Goal: Check status: Check status

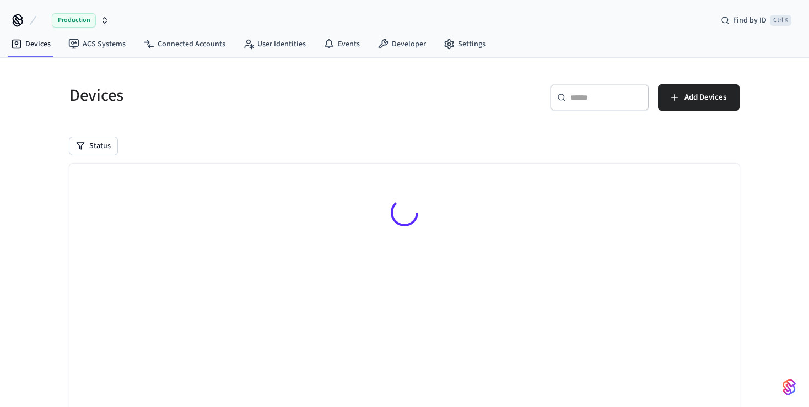
click at [153, 143] on div "Status" at bounding box center [404, 146] width 670 height 18
click at [158, 146] on div "Status" at bounding box center [404, 146] width 670 height 18
click at [83, 20] on span "Production" at bounding box center [74, 20] width 44 height 14
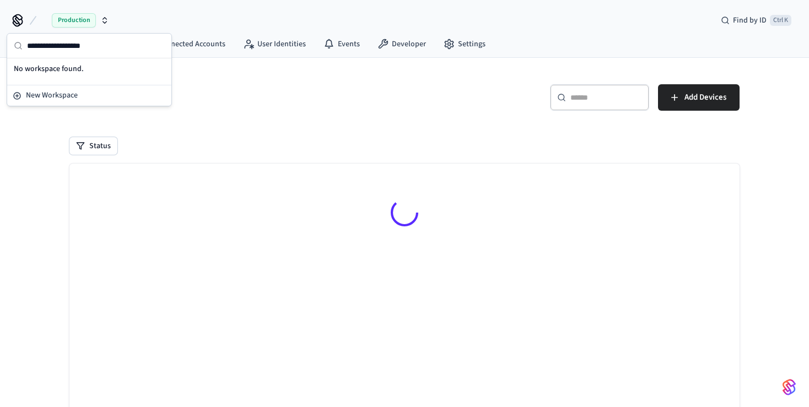
click at [192, 89] on h5 "Devices" at bounding box center [233, 95] width 328 height 23
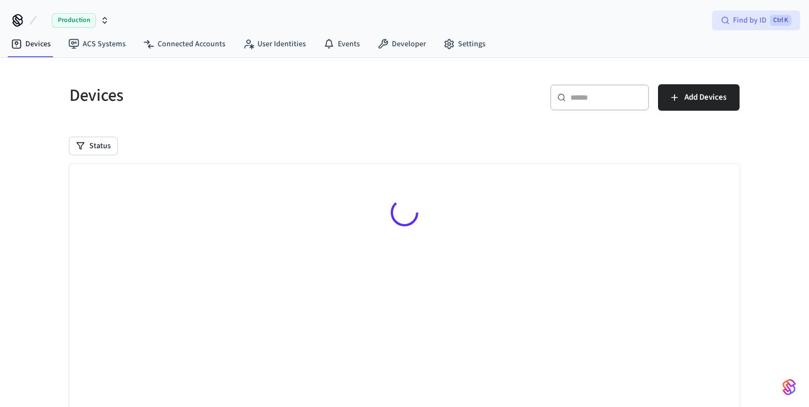
click at [752, 24] on span "Find by ID" at bounding box center [750, 20] width 34 height 11
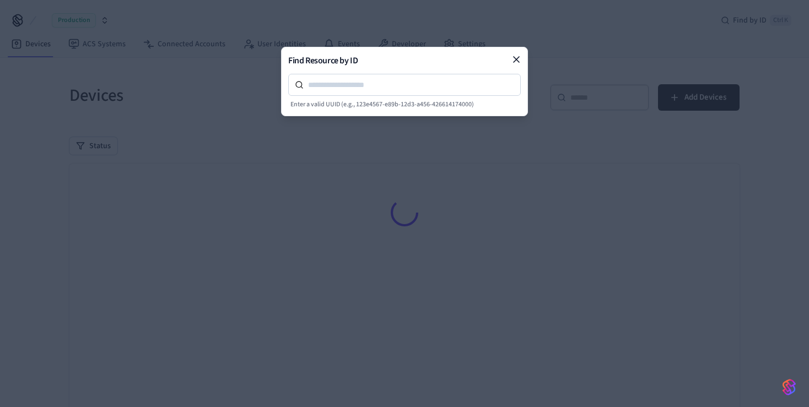
click at [591, 151] on body "Production Find by ID Ctrl K Devices ACS Systems Connected Accounts User Identi…" at bounding box center [404, 239] width 809 height 478
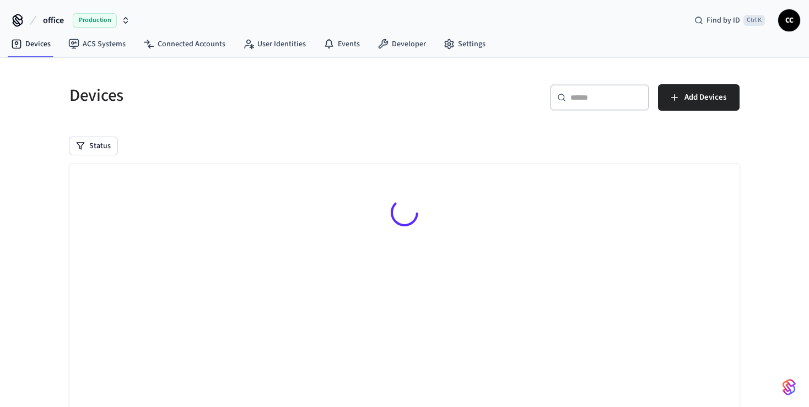
click at [270, 116] on div "Devices" at bounding box center [227, 95] width 342 height 48
click at [104, 23] on span "Production" at bounding box center [95, 20] width 44 height 14
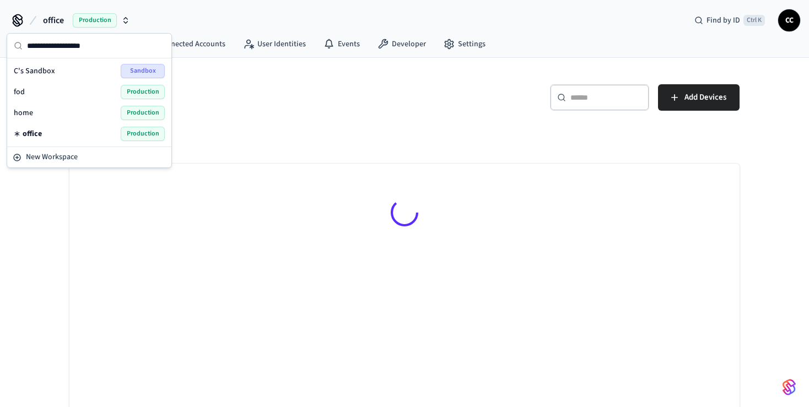
click at [232, 134] on div "Devices ​ ​ Add Devices Status Searching..." at bounding box center [404, 274] width 687 height 407
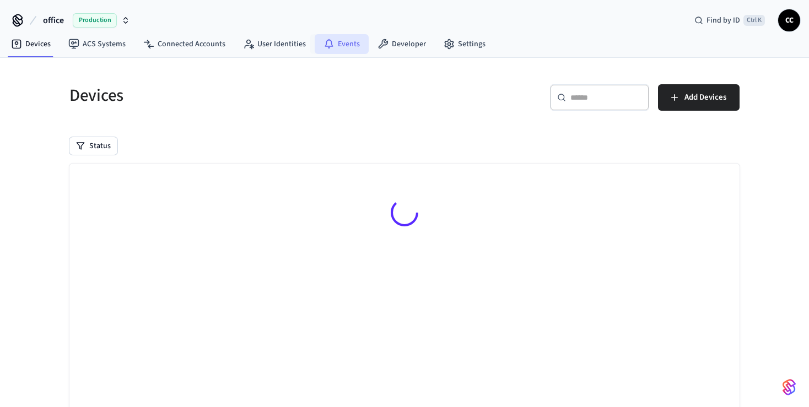
click at [337, 46] on link "Events" at bounding box center [342, 44] width 54 height 20
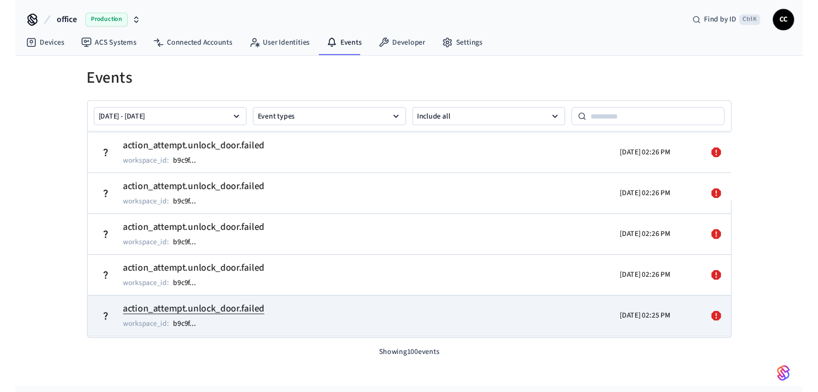
scroll to position [4047, 0]
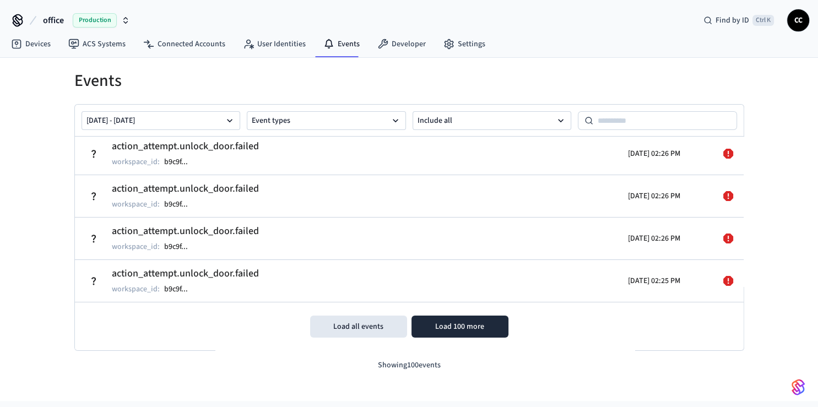
click at [472, 338] on div "Load all events Load 100 more" at bounding box center [409, 326] width 669 height 49
